Goal: Find specific page/section: Find specific page/section

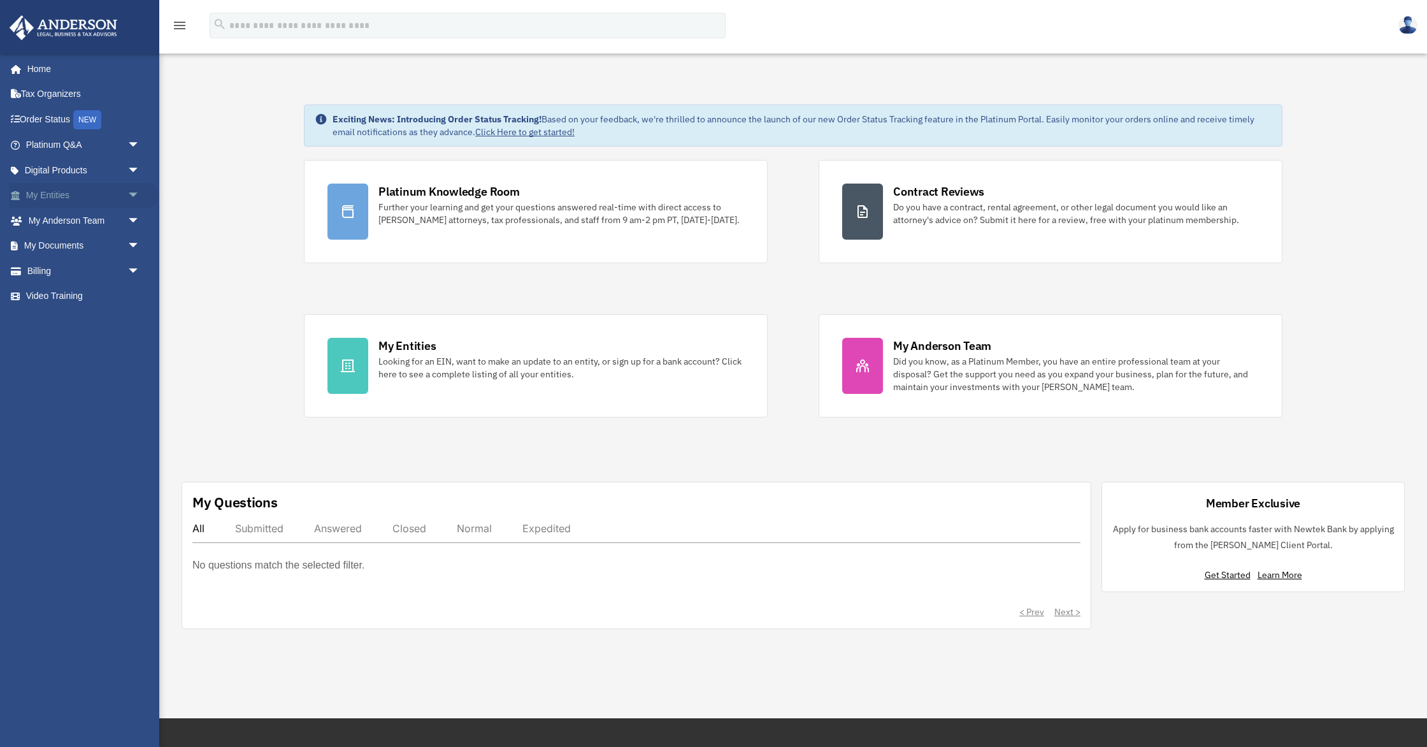
click at [79, 194] on link "My Entities arrow_drop_down" at bounding box center [84, 195] width 150 height 25
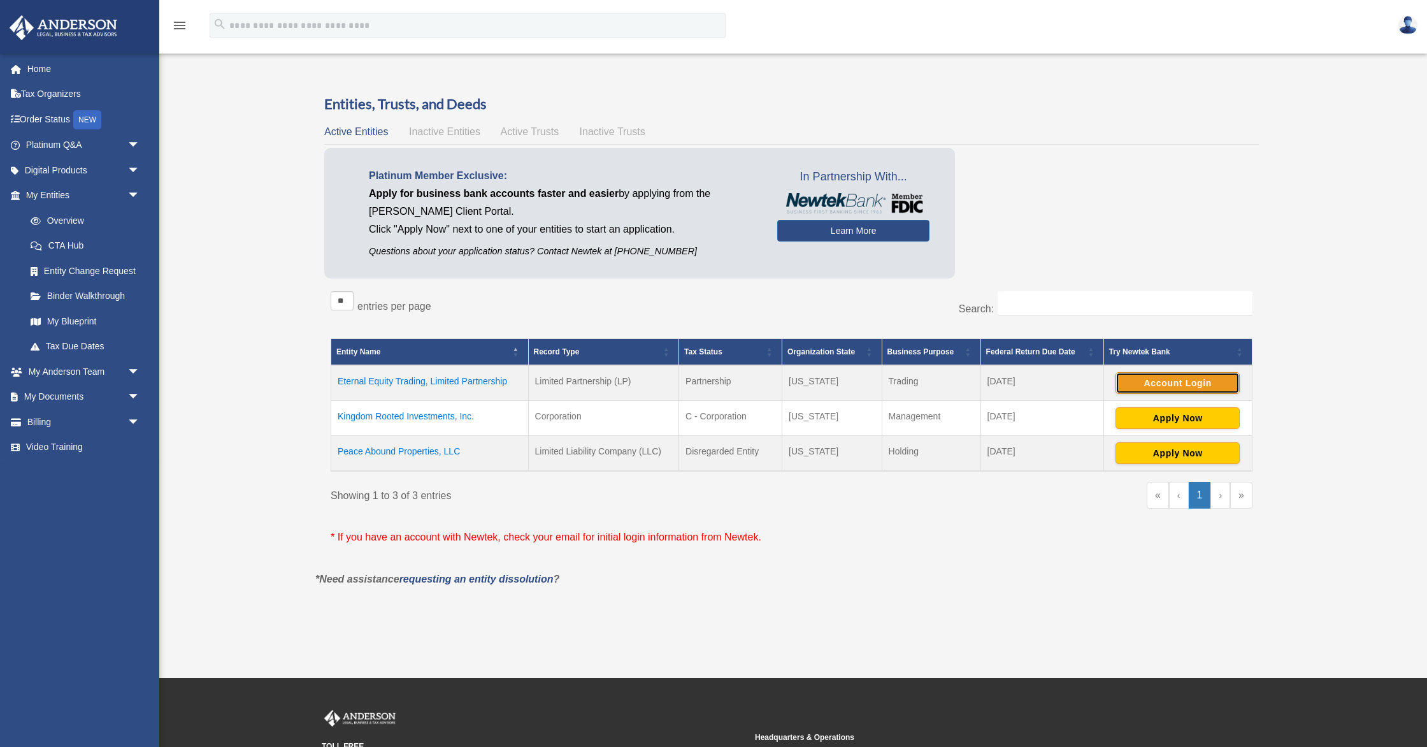
click at [1132, 384] on button "Account Login" at bounding box center [1177, 383] width 124 height 22
click at [438, 381] on td "Eternal Equity Trading, Limited Partnership" at bounding box center [429, 383] width 197 height 36
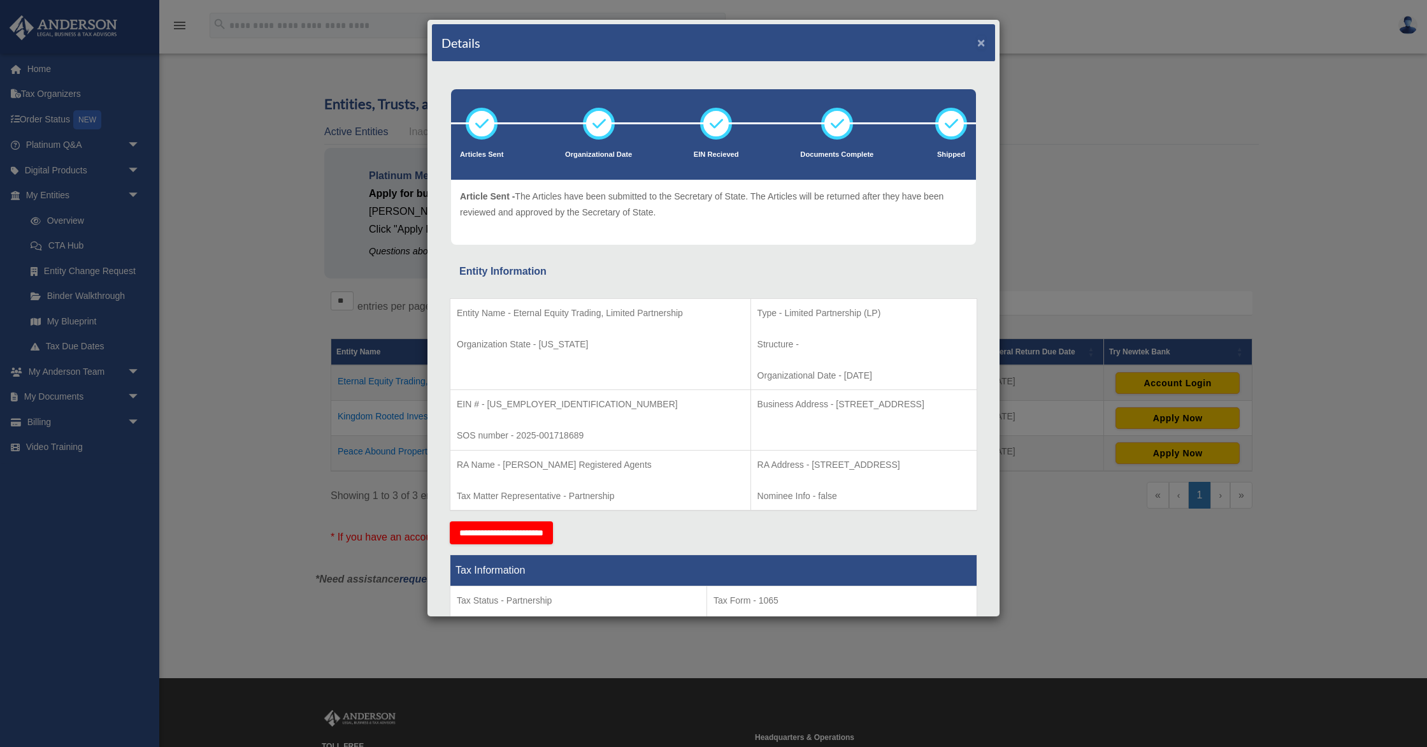
click at [984, 45] on button "×" at bounding box center [981, 42] width 8 height 13
